Goal: Task Accomplishment & Management: Use online tool/utility

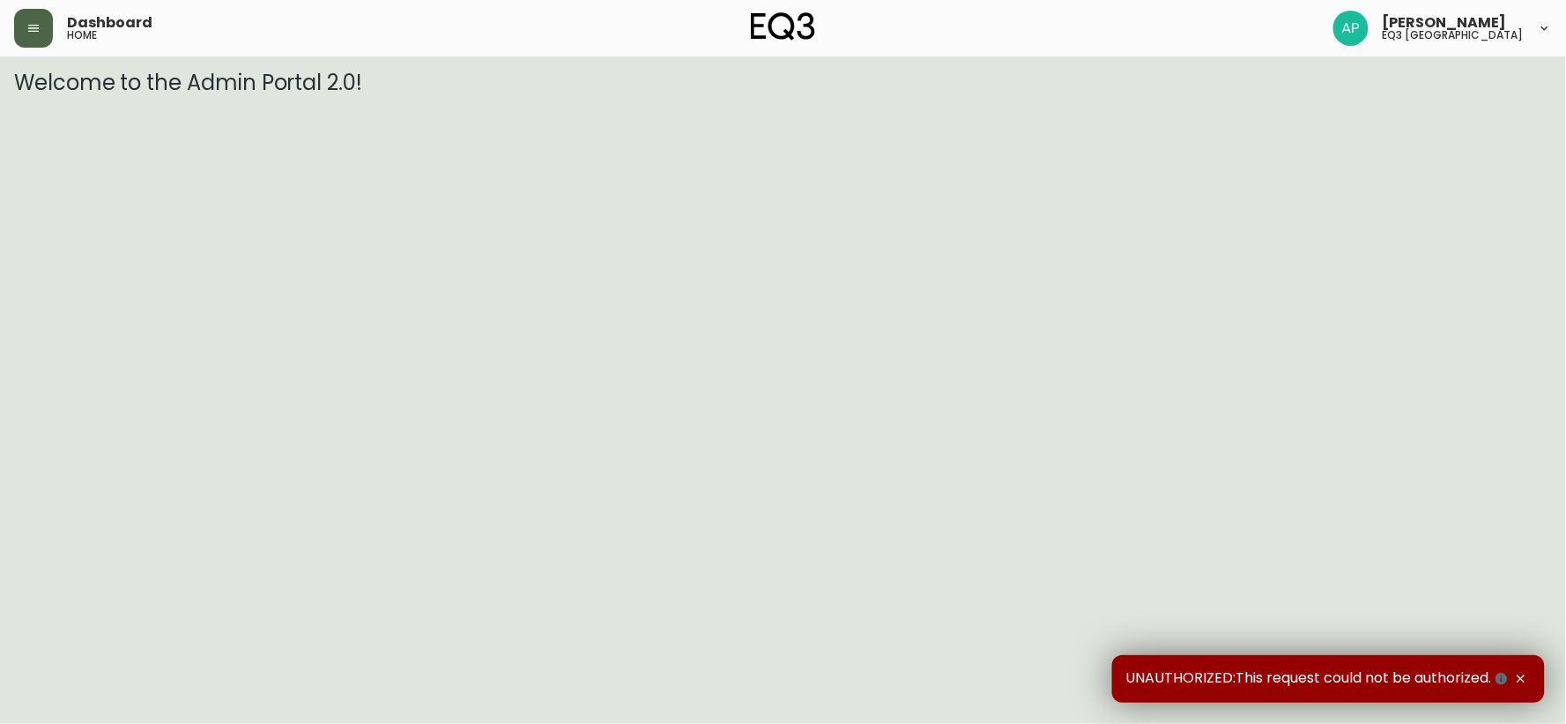
click at [21, 31] on button "button" at bounding box center [33, 28] width 39 height 39
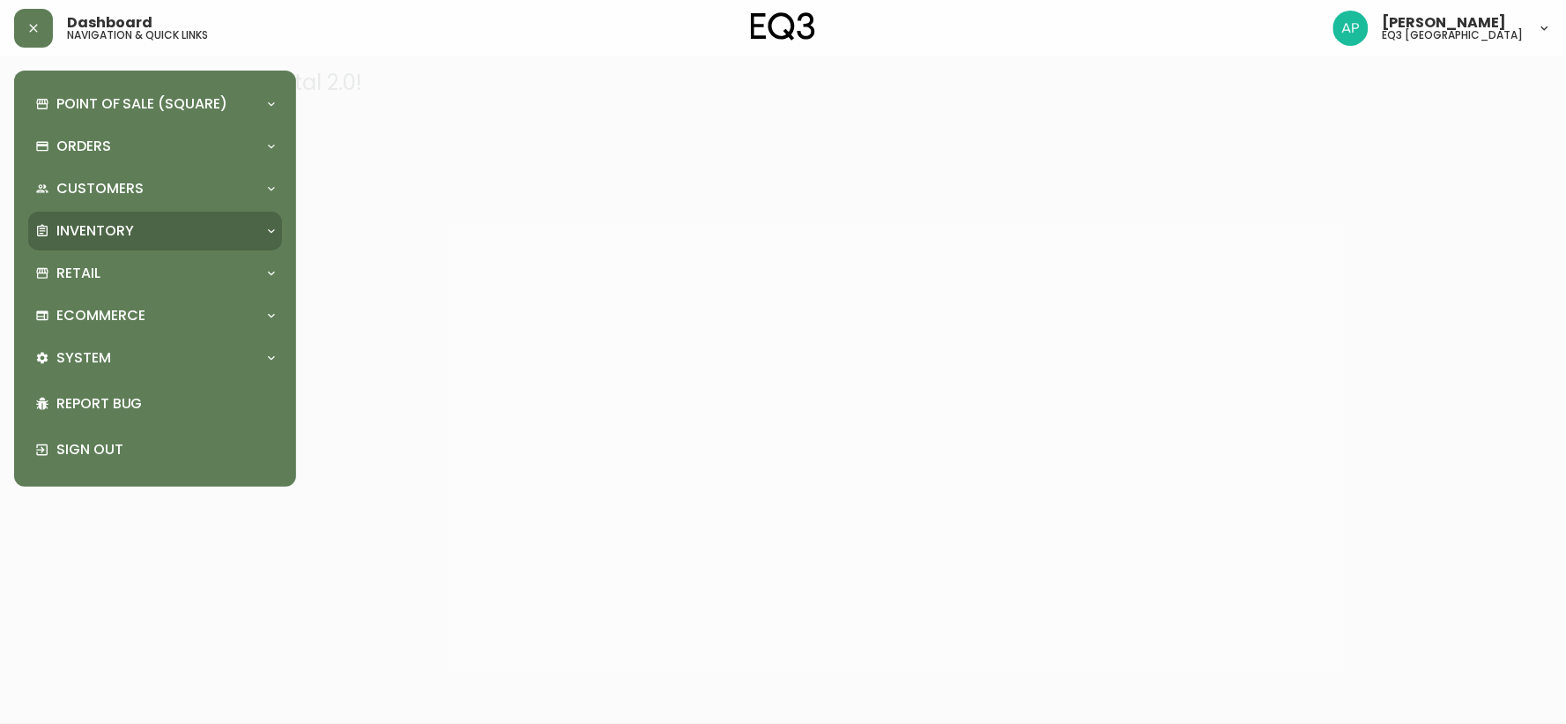
click at [94, 214] on div "Inventory" at bounding box center [155, 231] width 254 height 39
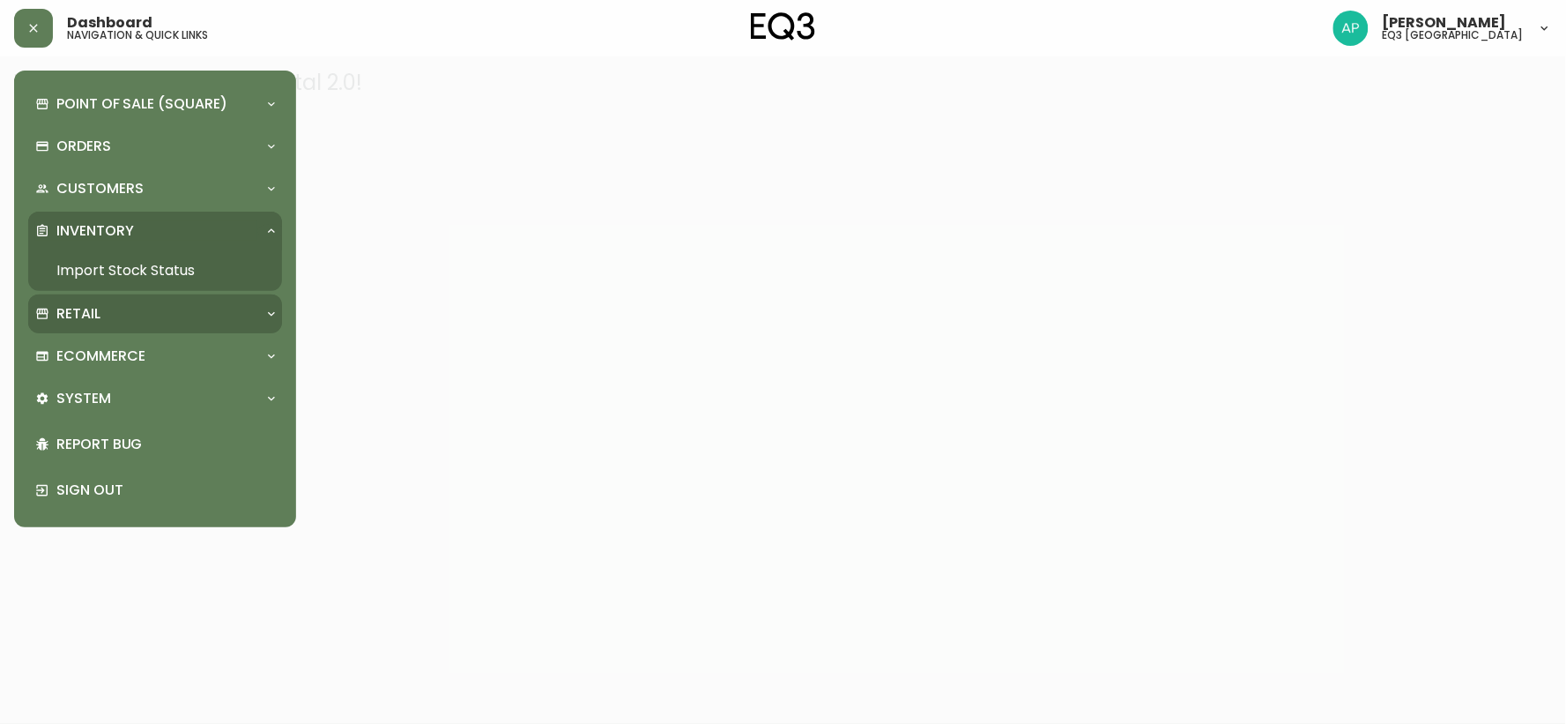
click at [84, 324] on div "Retail" at bounding box center [155, 313] width 254 height 39
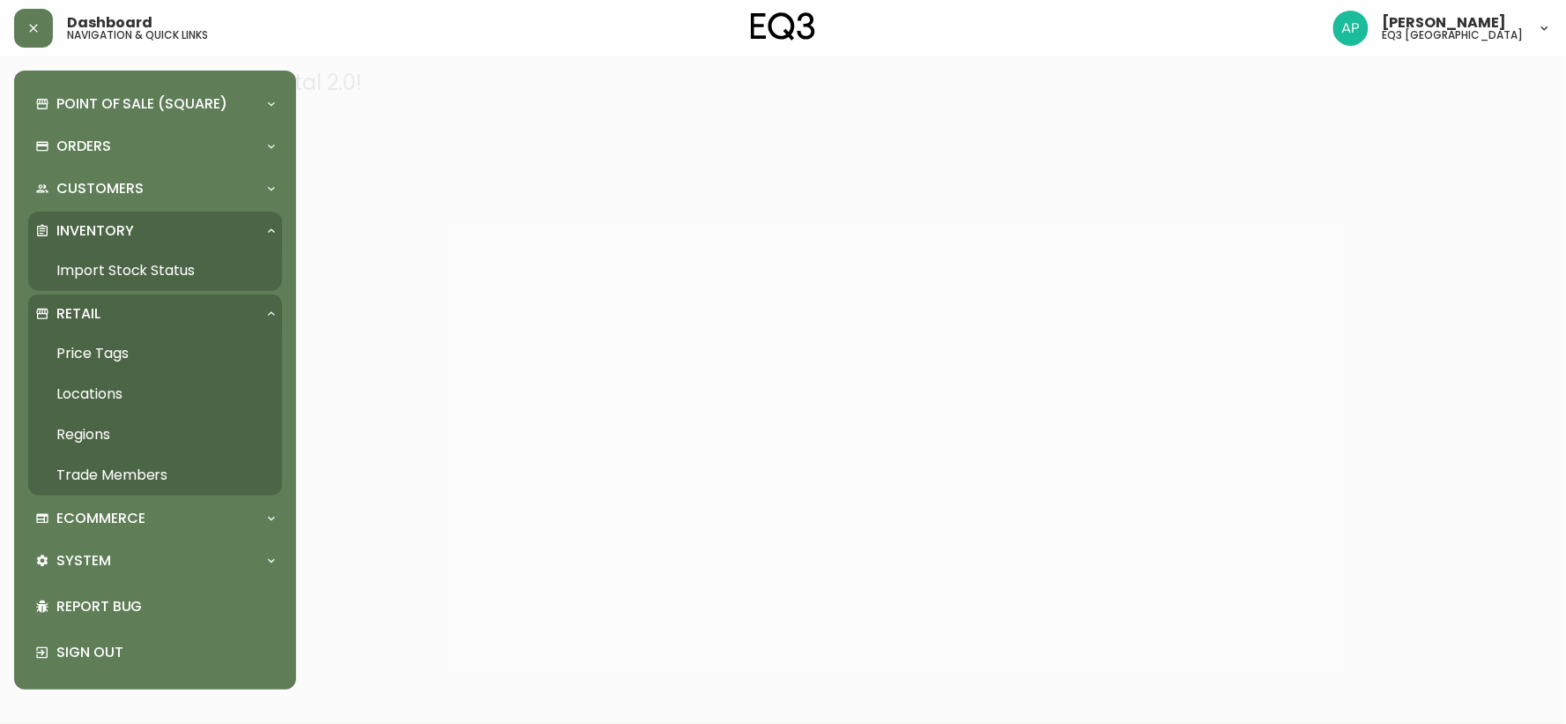
click at [88, 350] on link "Price Tags" at bounding box center [155, 353] width 254 height 41
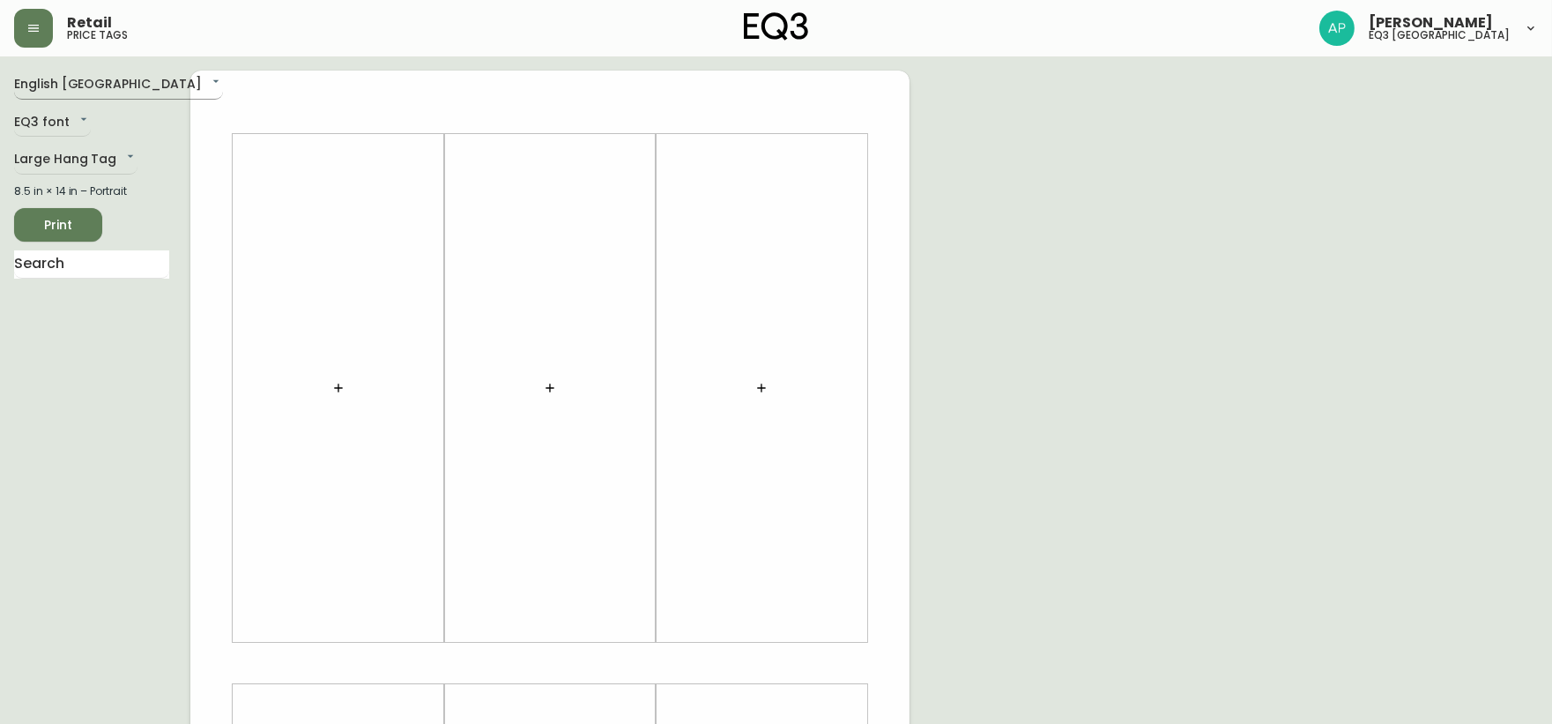
click at [97, 86] on body "Retail price tags [PERSON_NAME] eq3 [GEOGRAPHIC_DATA] English [GEOGRAPHIC_DATA]…" at bounding box center [776, 627] width 1552 height 1255
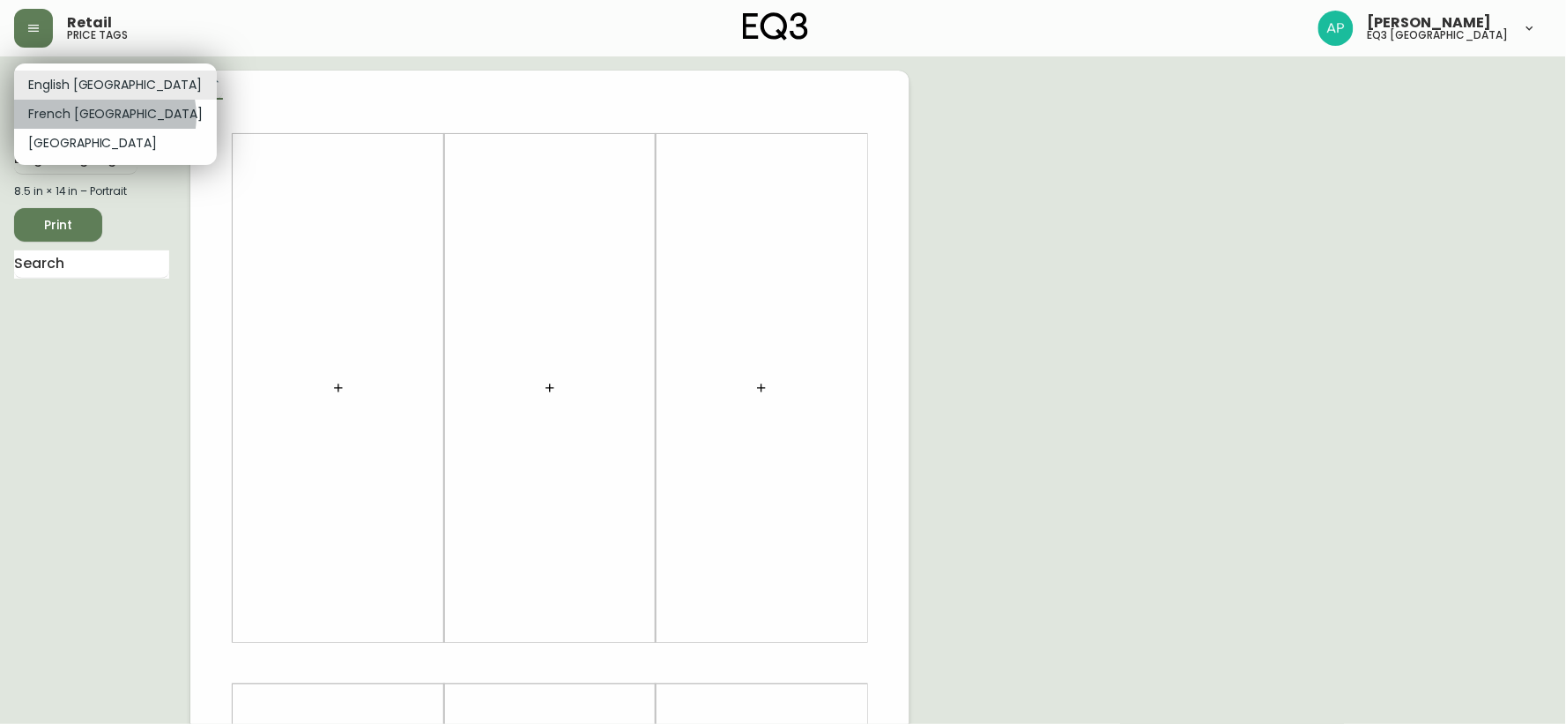
click at [104, 116] on li "French [GEOGRAPHIC_DATA]" at bounding box center [115, 114] width 203 height 29
type input "fr_CA"
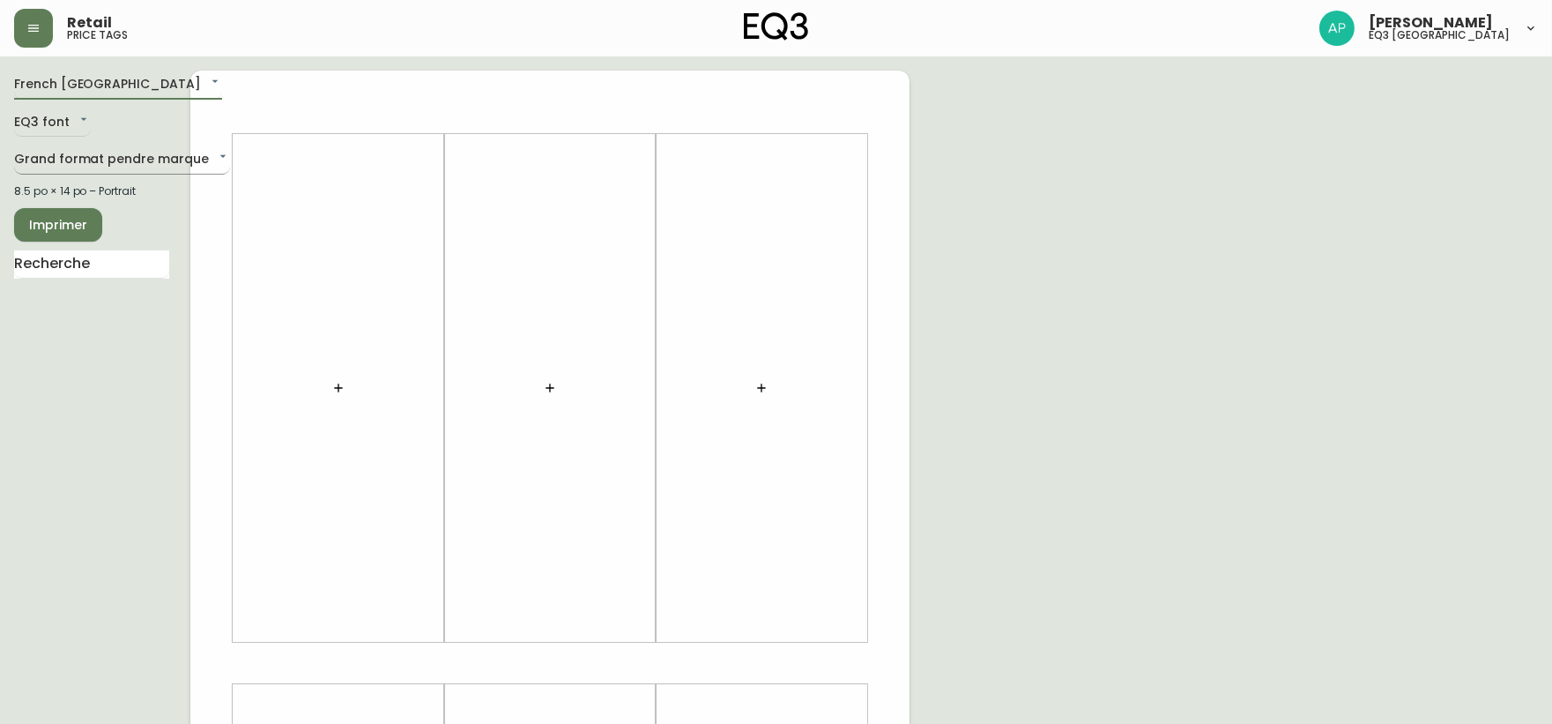
click at [107, 146] on body "Retail price tags [PERSON_NAME] eq3 [GEOGRAPHIC_DATA] [GEOGRAPHIC_DATA] fr_CA E…" at bounding box center [776, 627] width 1552 height 1255
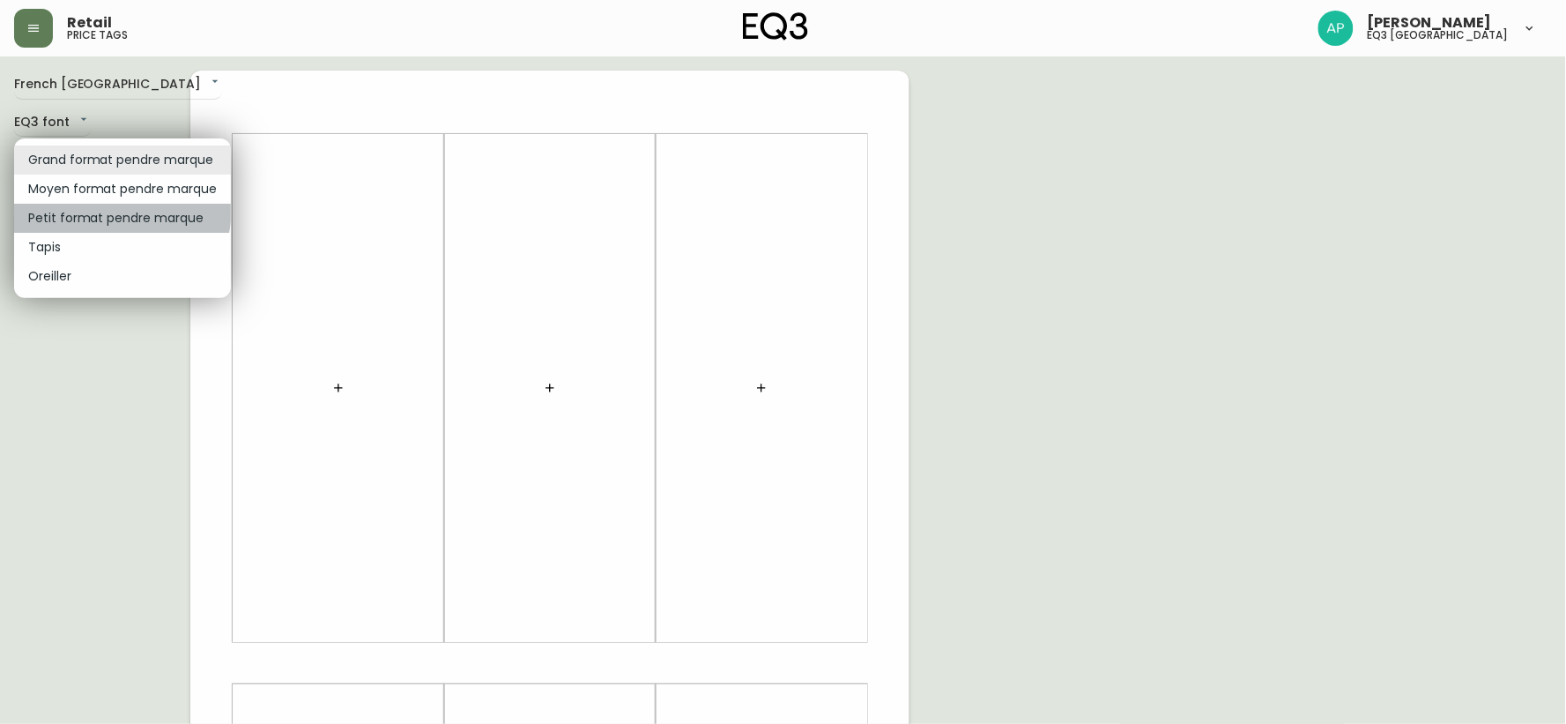
drag, startPoint x: 101, startPoint y: 207, endPoint x: 157, endPoint y: 24, distance: 191.5
click at [100, 199] on ul "Grand format pendre marque Moyen format pendre marque Petit format pendre marqu…" at bounding box center [122, 218] width 217 height 160
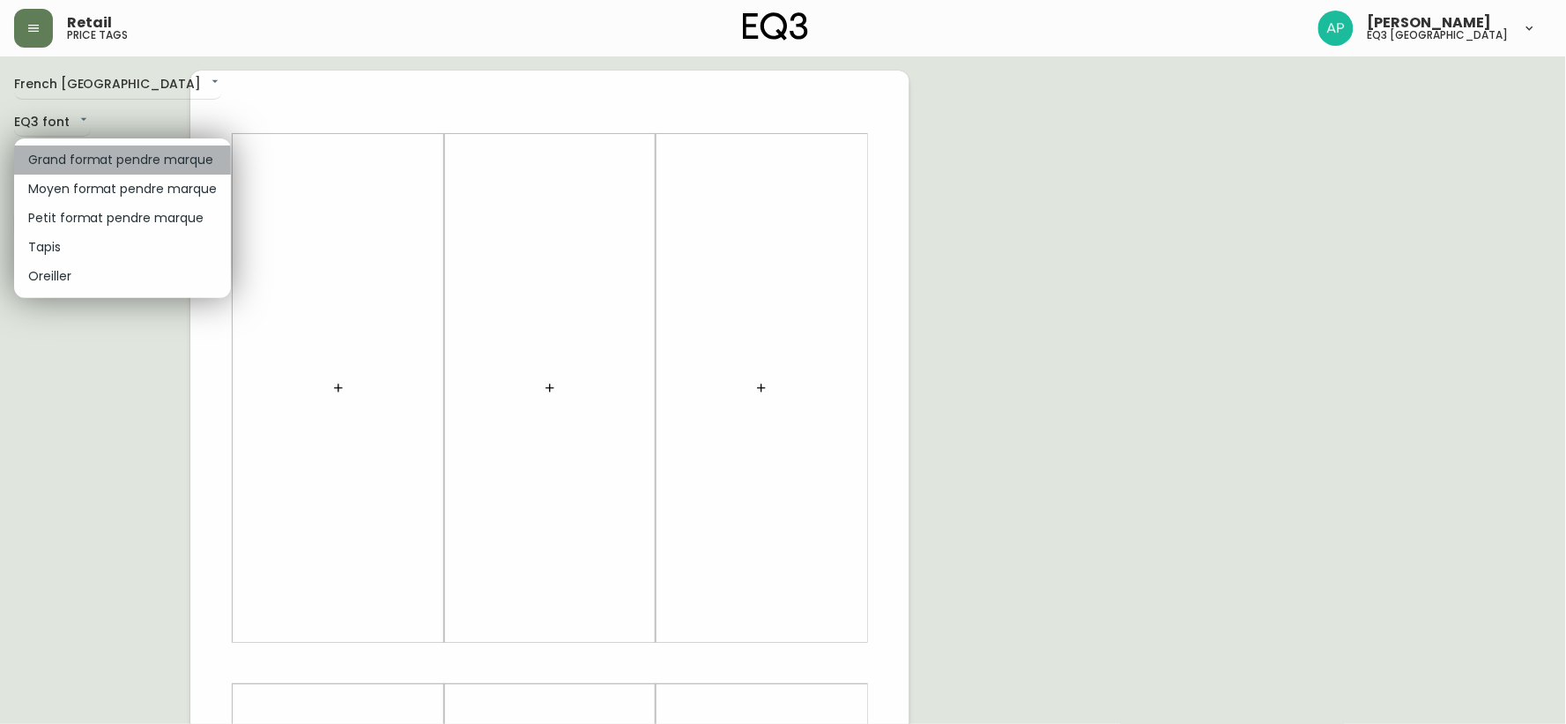
click at [161, 173] on li "Grand format pendre marque" at bounding box center [122, 159] width 217 height 29
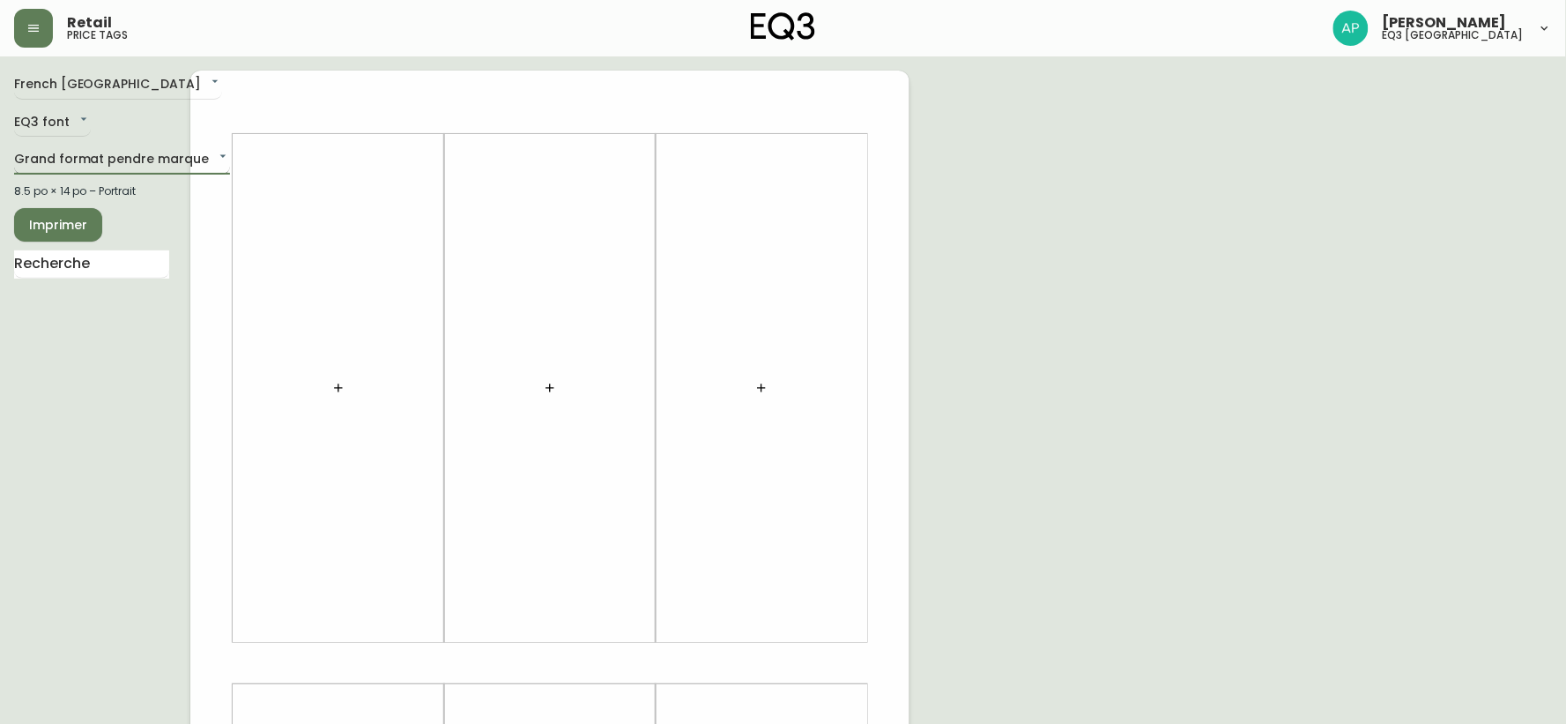
click at [150, 162] on body "Retail price tags [PERSON_NAME] eq3 [GEOGRAPHIC_DATA] [GEOGRAPHIC_DATA] fr_CA E…" at bounding box center [783, 627] width 1566 height 1255
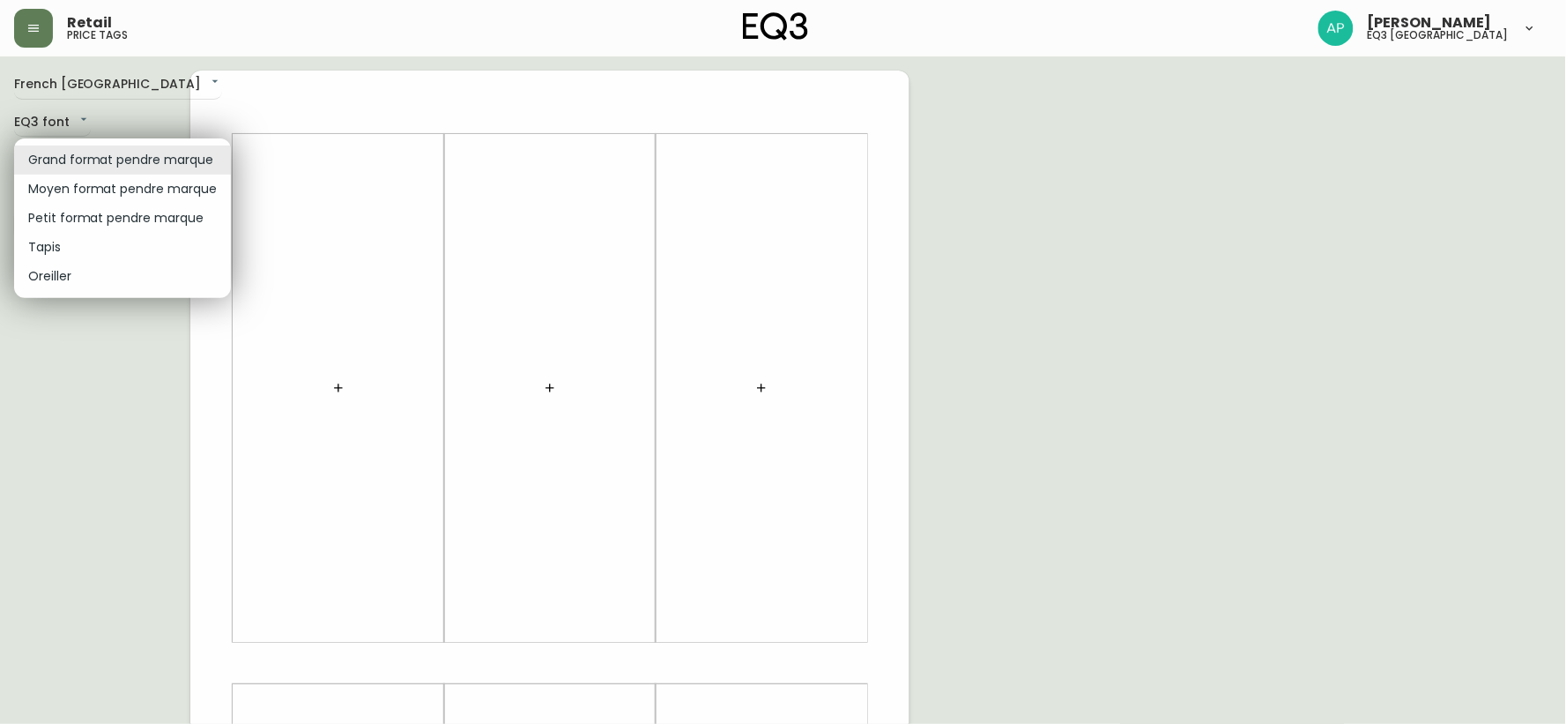
click at [156, 191] on li "Moyen format pendre marque" at bounding box center [122, 188] width 217 height 29
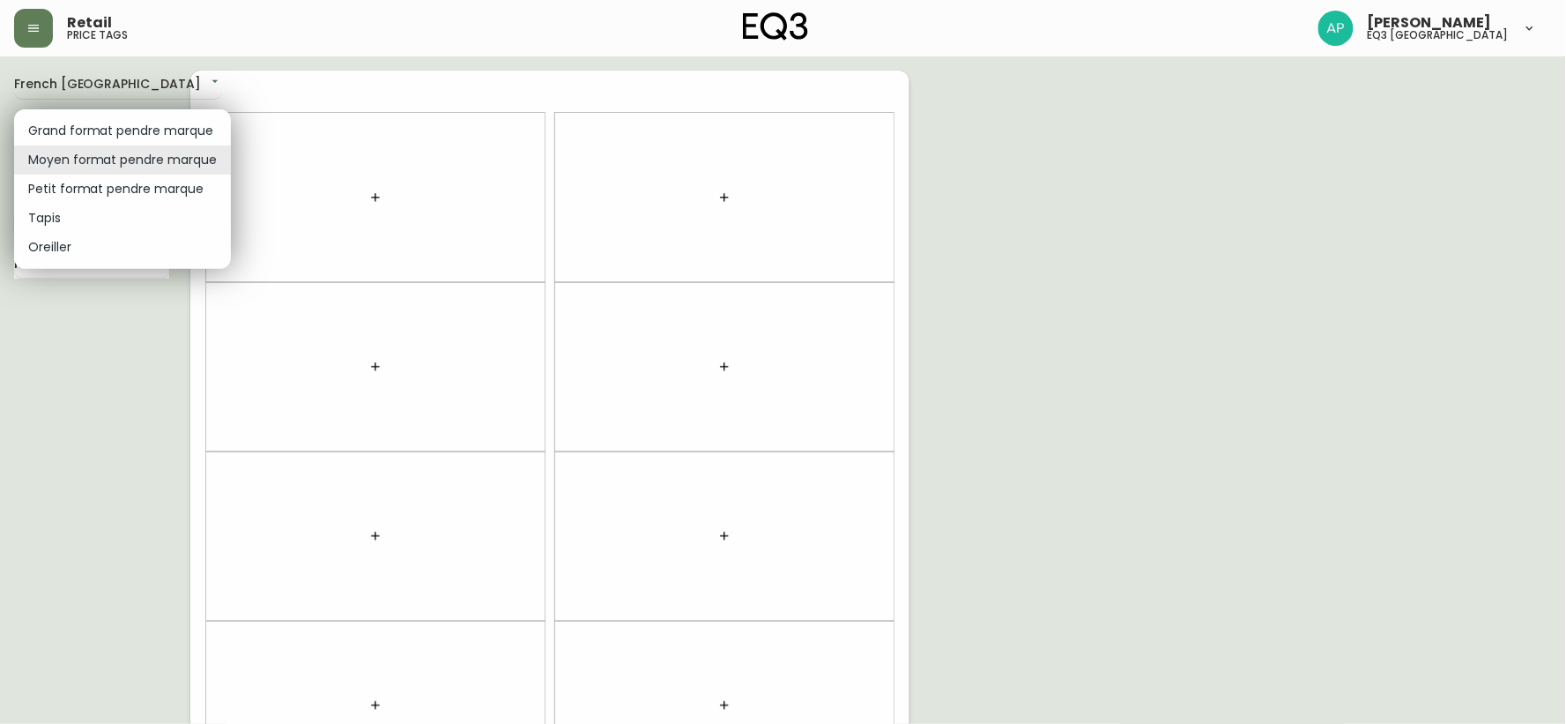
click at [130, 160] on body "Retail price tags [PERSON_NAME] eq3 [GEOGRAPHIC_DATA] [GEOGRAPHIC_DATA] fr_CA E…" at bounding box center [783, 500] width 1566 height 1001
click at [132, 191] on li "Petit format pendre marque" at bounding box center [122, 188] width 217 height 29
type input "small"
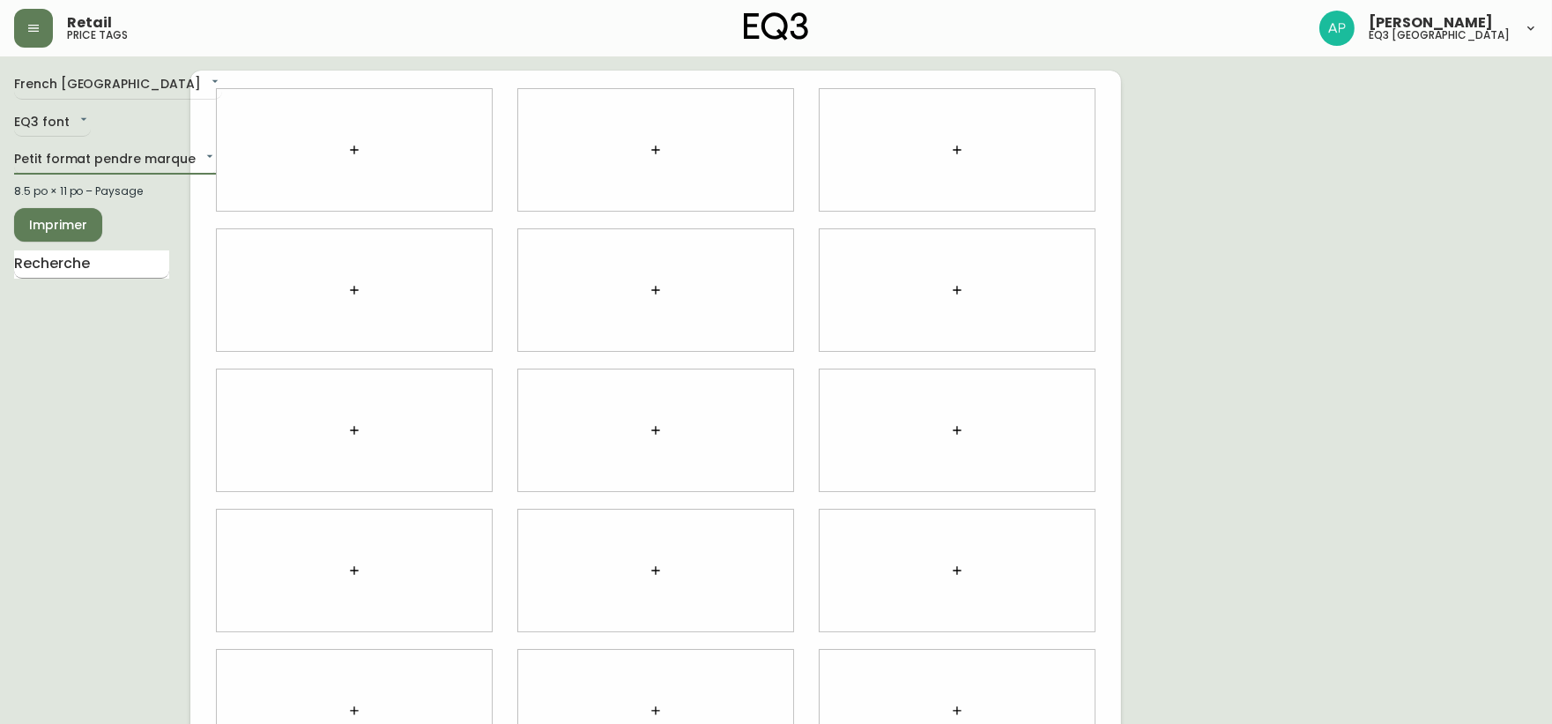
click at [108, 262] on input "text" at bounding box center [91, 264] width 155 height 28
type input "orb"
